Goal: Obtain resource: Download file/media

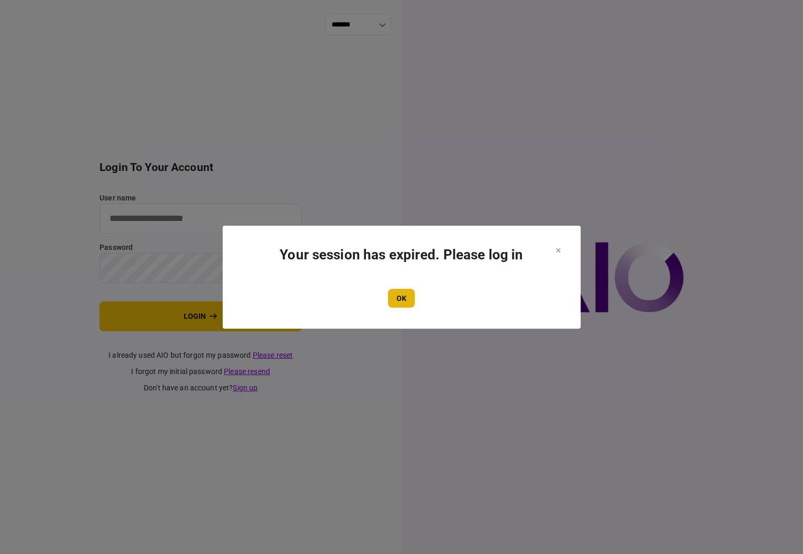
click at [397, 297] on button "OK" at bounding box center [401, 298] width 27 height 19
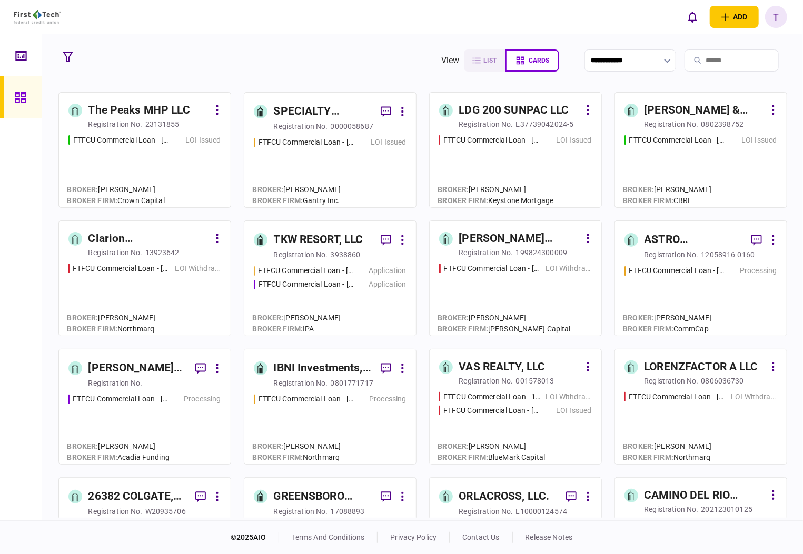
click at [657, 238] on div "ASTRO PROPERTIES LLC" at bounding box center [693, 240] width 98 height 17
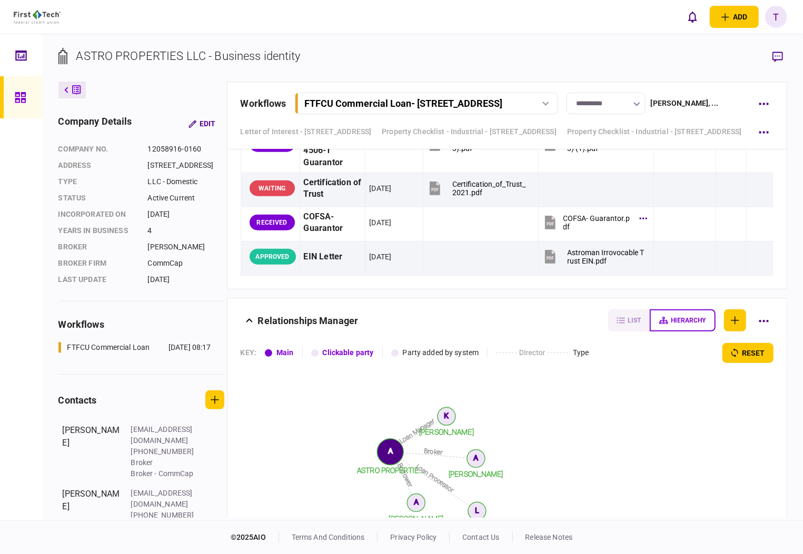
scroll to position [3228, 0]
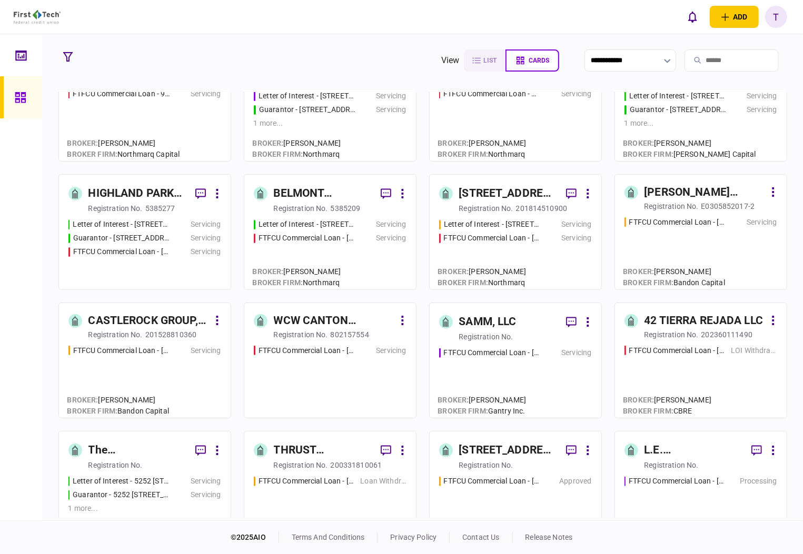
scroll to position [561, 0]
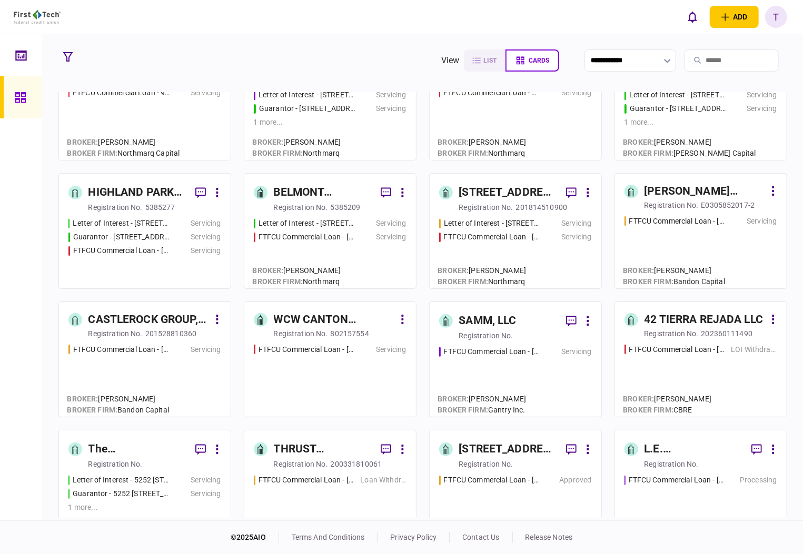
click at [490, 448] on div "[STREET_ADDRESS], LLC" at bounding box center [508, 449] width 98 height 17
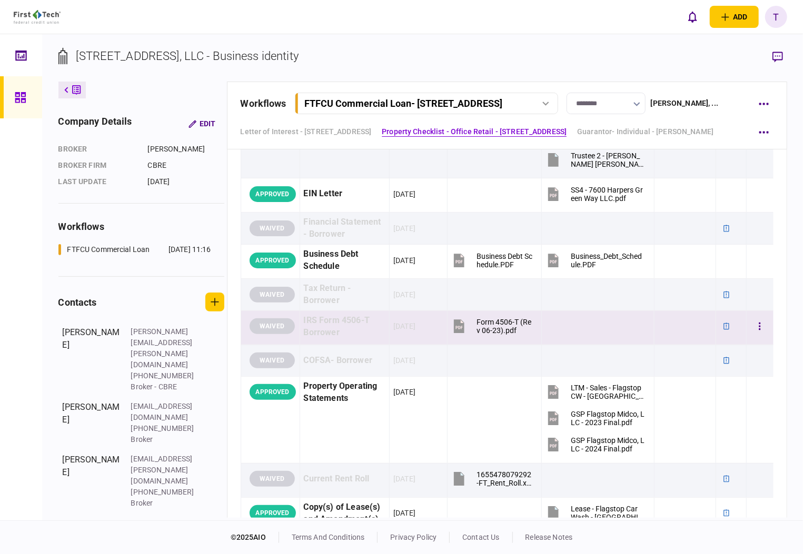
scroll to position [842, 0]
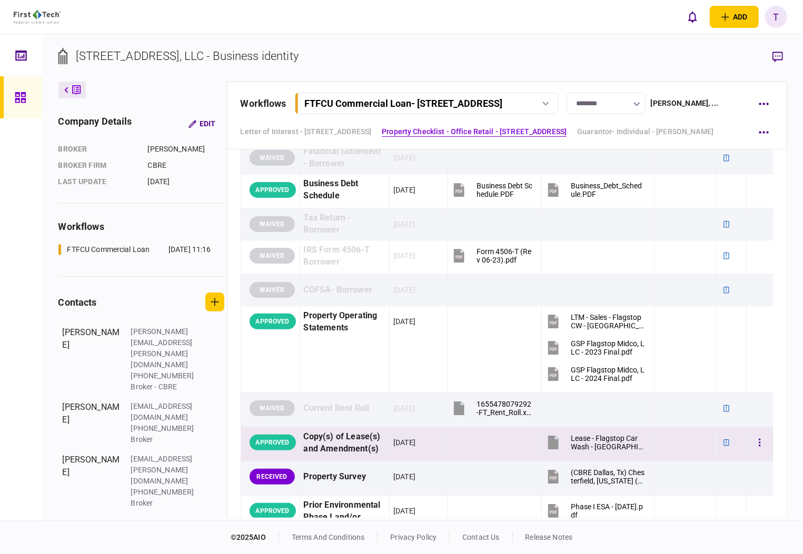
click at [589, 431] on button "Lease - Flagstop Car Wash - [GEOGRAPHIC_DATA], [GEOGRAPHIC_DATA] - [DATE].docx" at bounding box center [594, 443] width 99 height 24
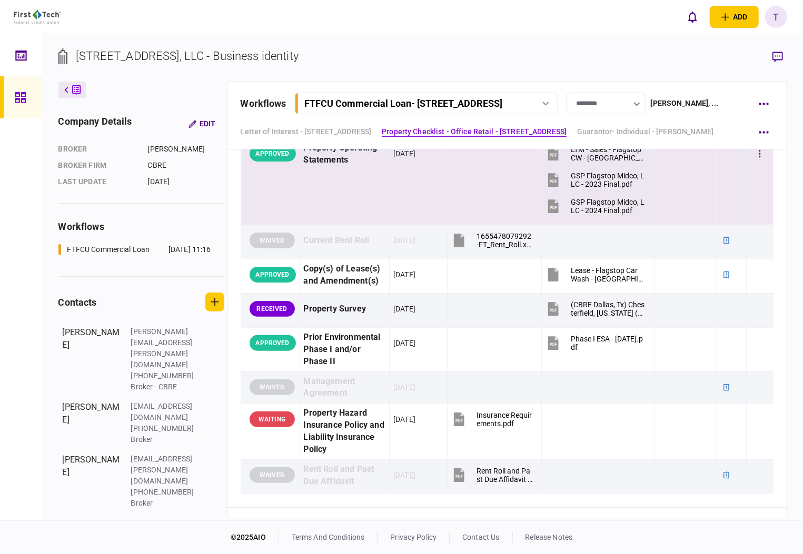
scroll to position [1053, 0]
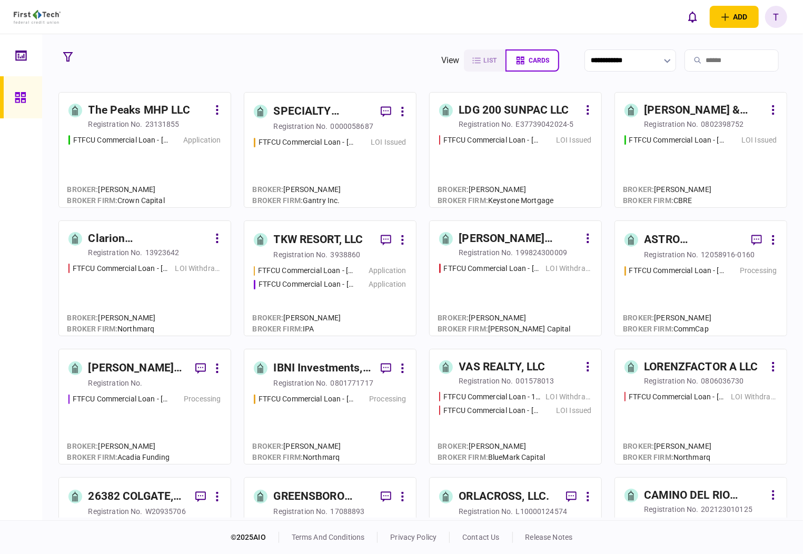
click at [661, 238] on div "ASTRO PROPERTIES LLC" at bounding box center [693, 240] width 98 height 17
